Goal: Complete application form

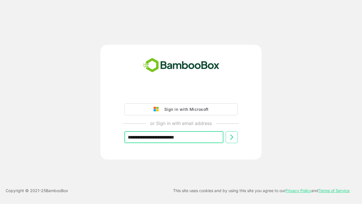
type input "**********"
click at [232, 137] on icon at bounding box center [231, 137] width 7 height 7
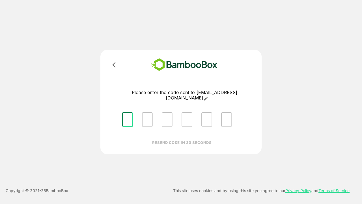
type input "*"
